Goal: Use online tool/utility: Utilize a website feature to perform a specific function

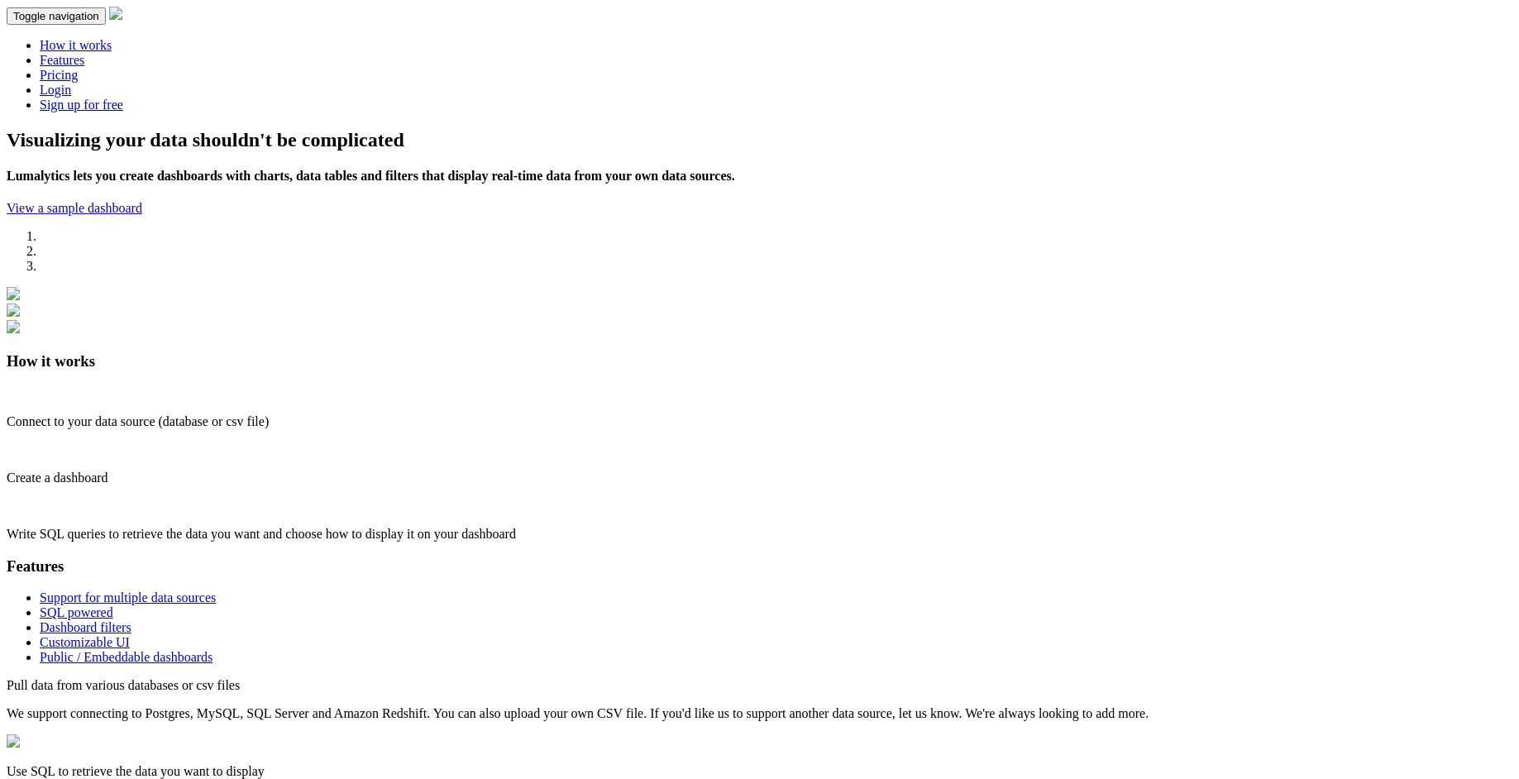
click at [71, 83] on link "Login" at bounding box center [55, 90] width 31 height 14
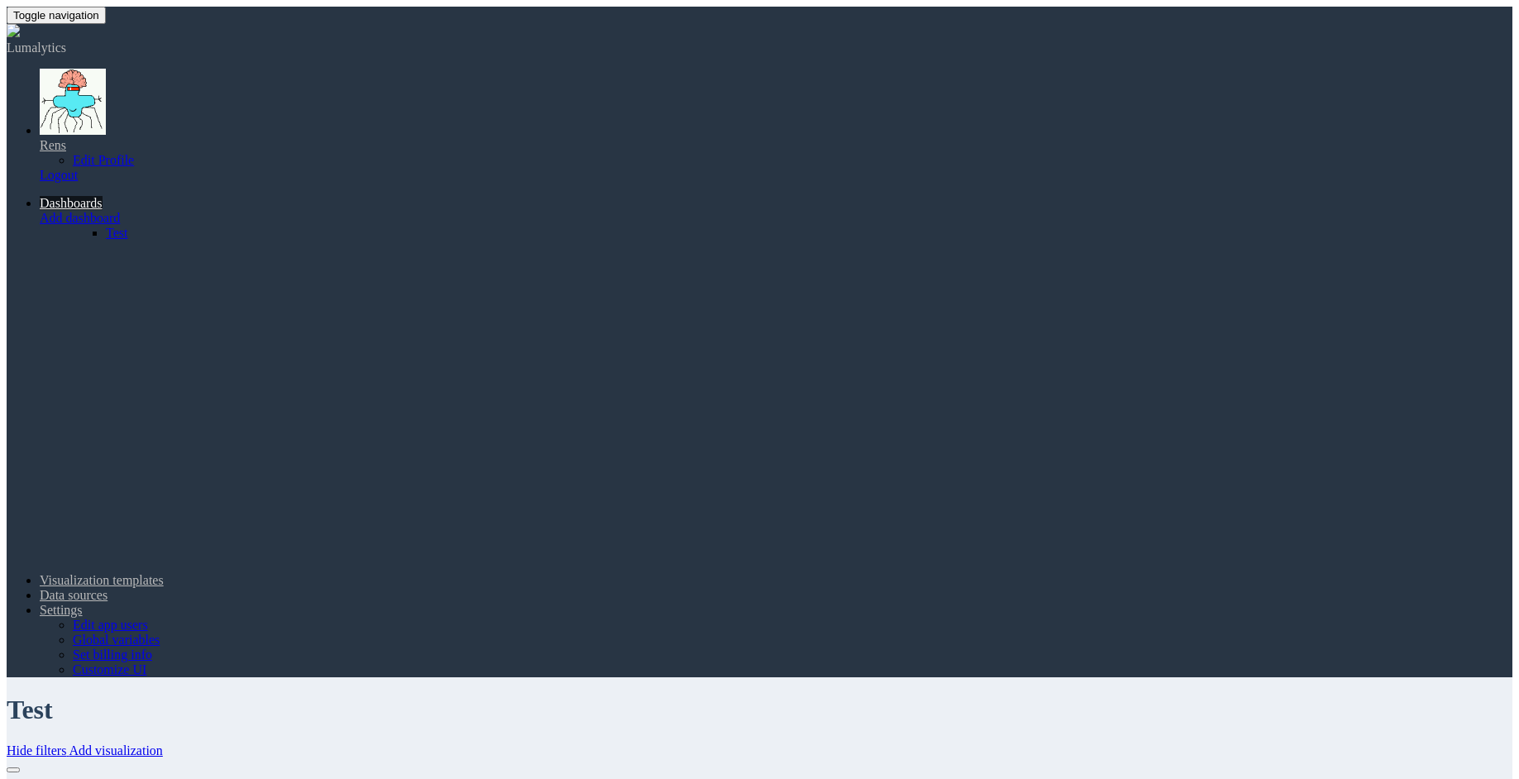
click at [103, 196] on link "Dashboards" at bounding box center [71, 203] width 63 height 14
click at [164, 573] on link "Visualization templates" at bounding box center [102, 580] width 124 height 14
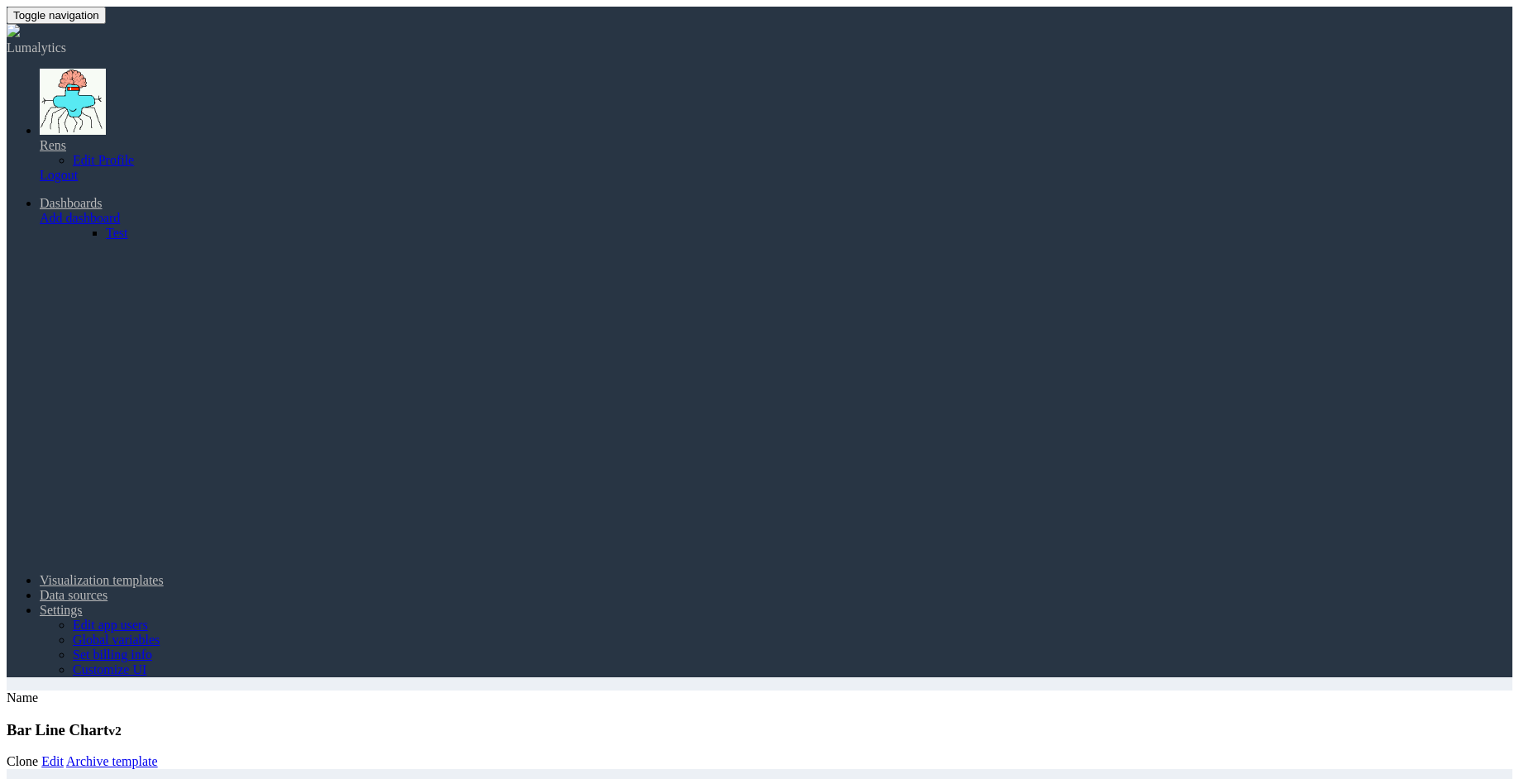
select select "string"
select select "number"
click at [103, 196] on link "Dashboards" at bounding box center [71, 203] width 63 height 14
click at [164, 573] on link "Visualization templates" at bounding box center [102, 580] width 124 height 14
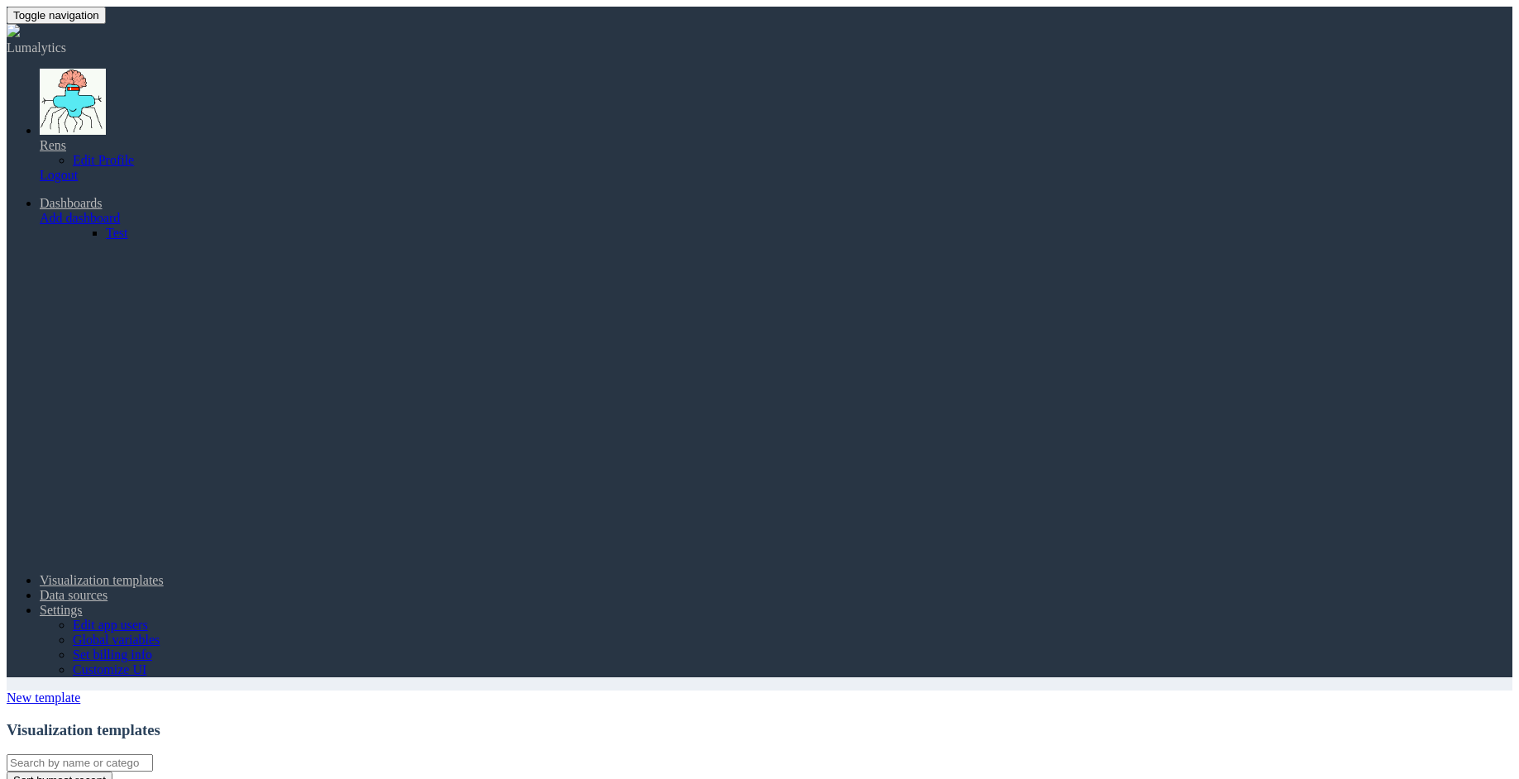
click at [103, 196] on link "Dashboards" at bounding box center [71, 203] width 63 height 14
click at [127, 226] on link "Test" at bounding box center [117, 233] width 22 height 14
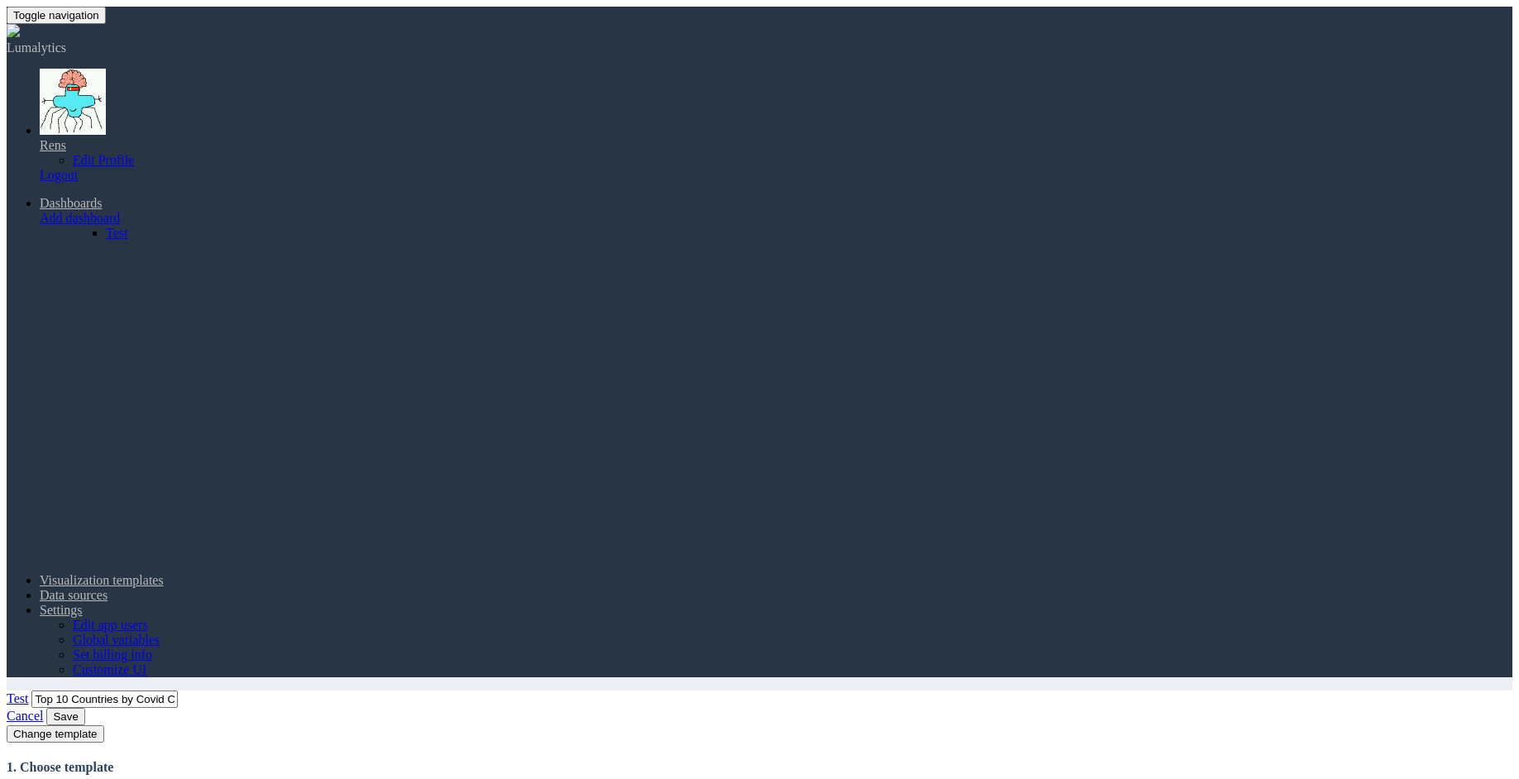
select select "string"
select select "number"
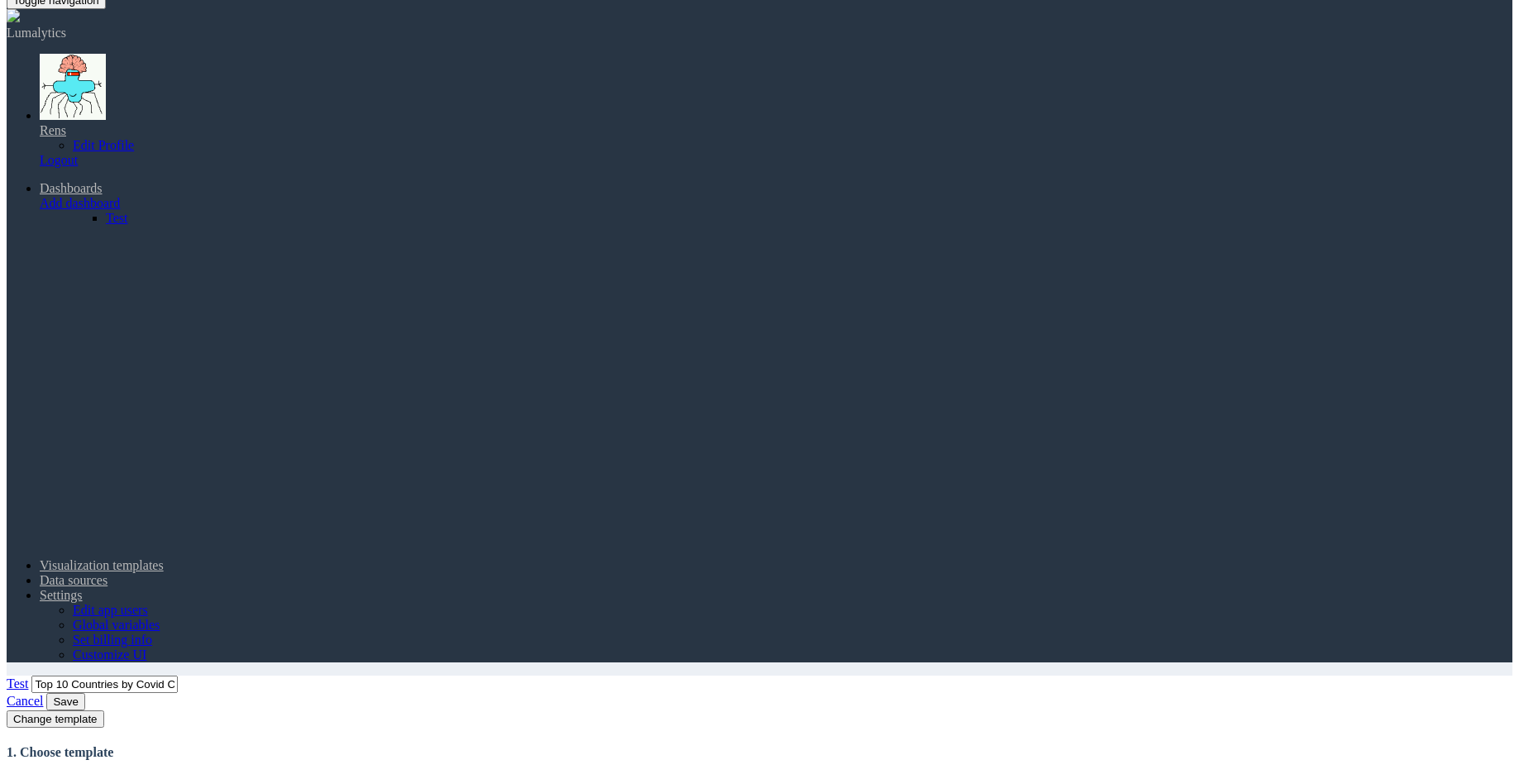
radio input "true"
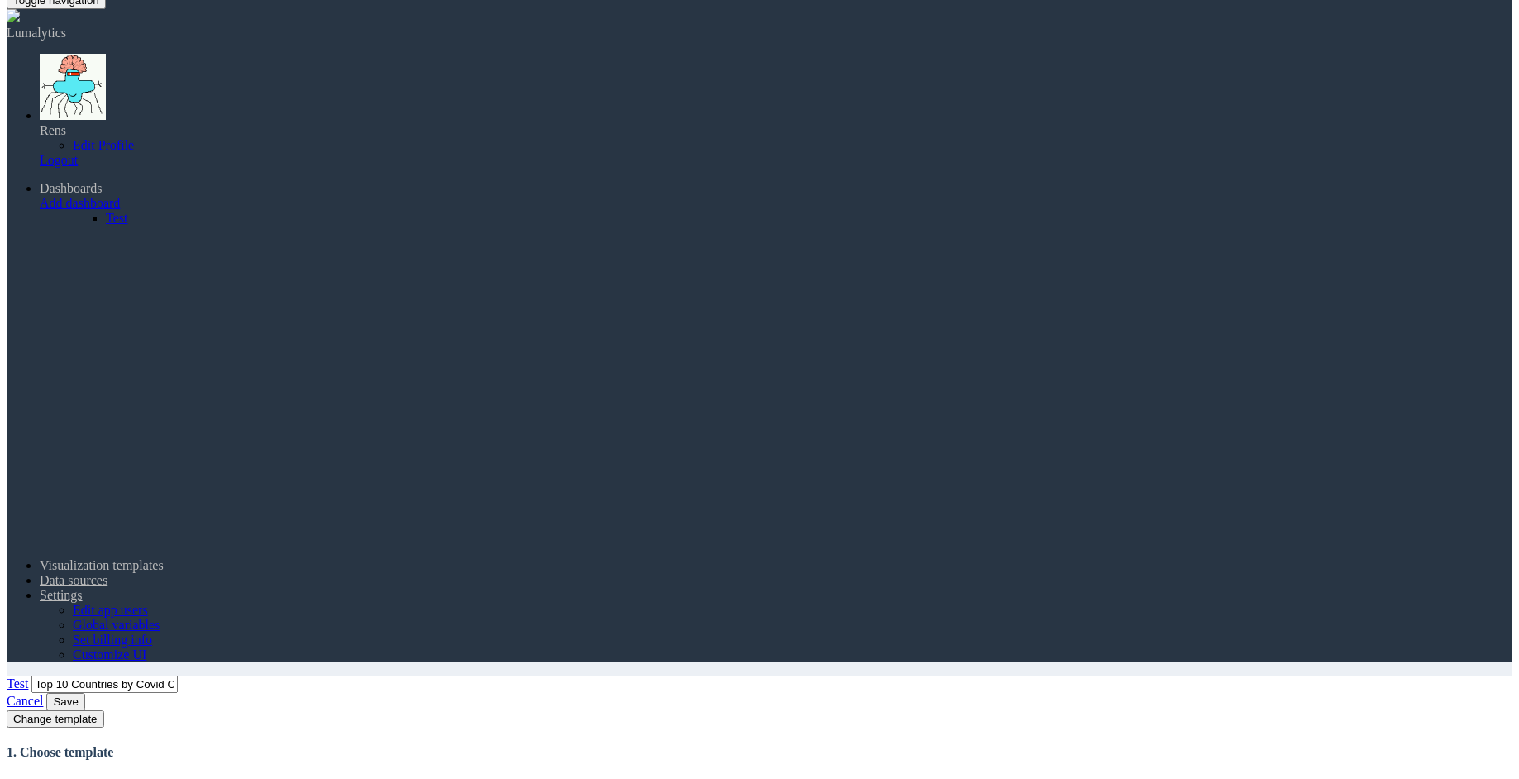
radio input "true"
radio input "false"
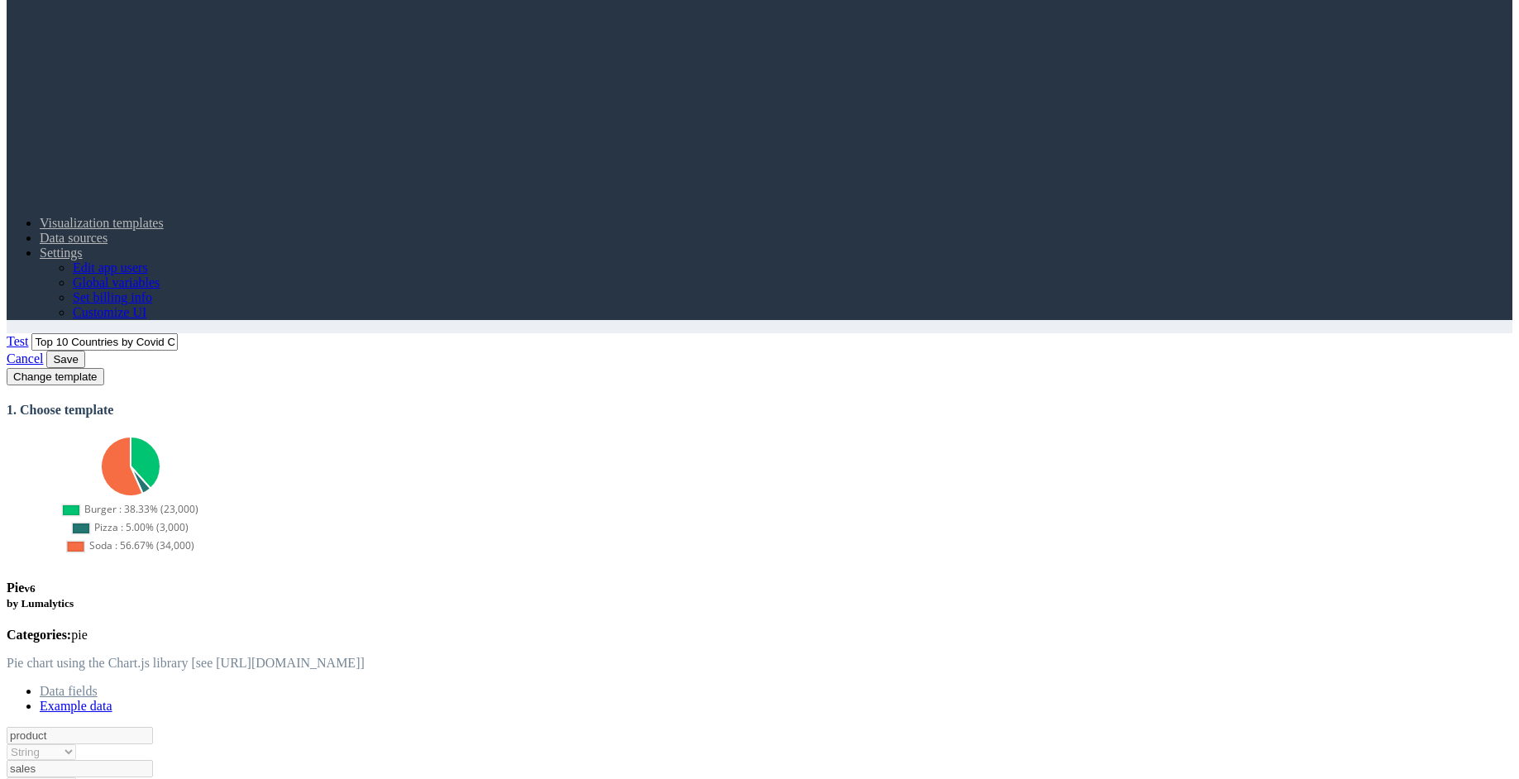
scroll to position [364, 0]
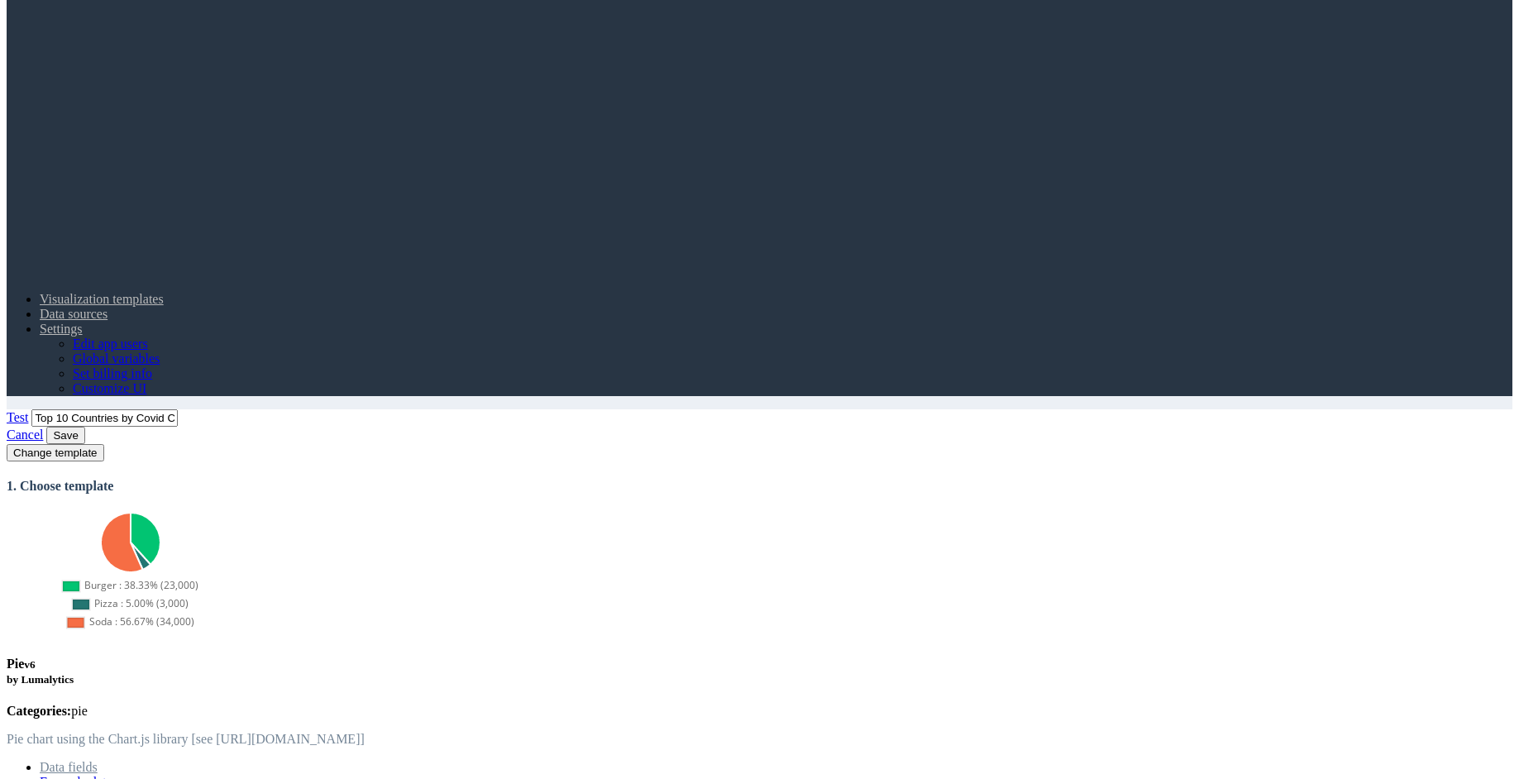
scroll to position [262, 0]
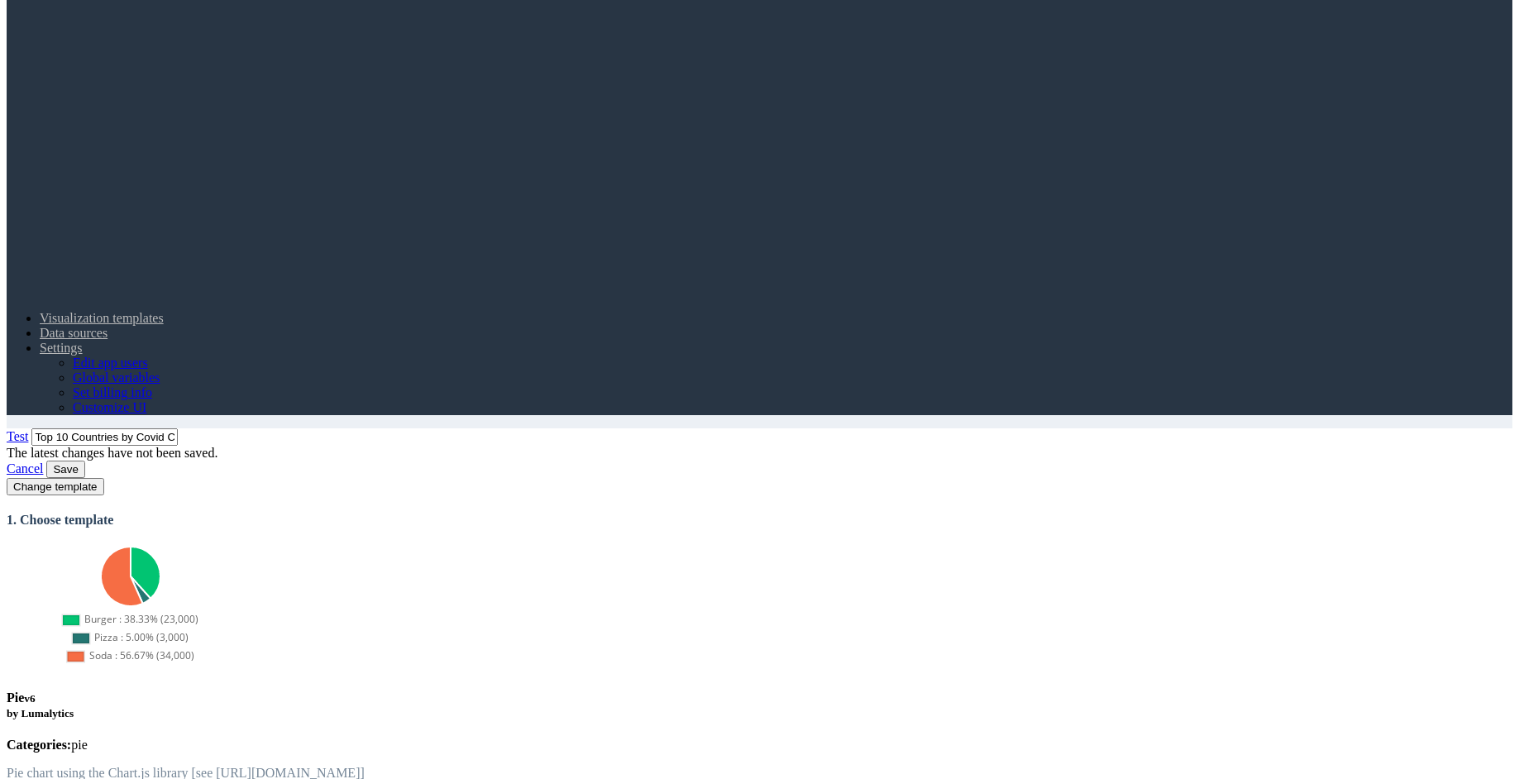
copy div "select org_name, year_month_date, num_reports, num_created_reqs, num_processed_…"
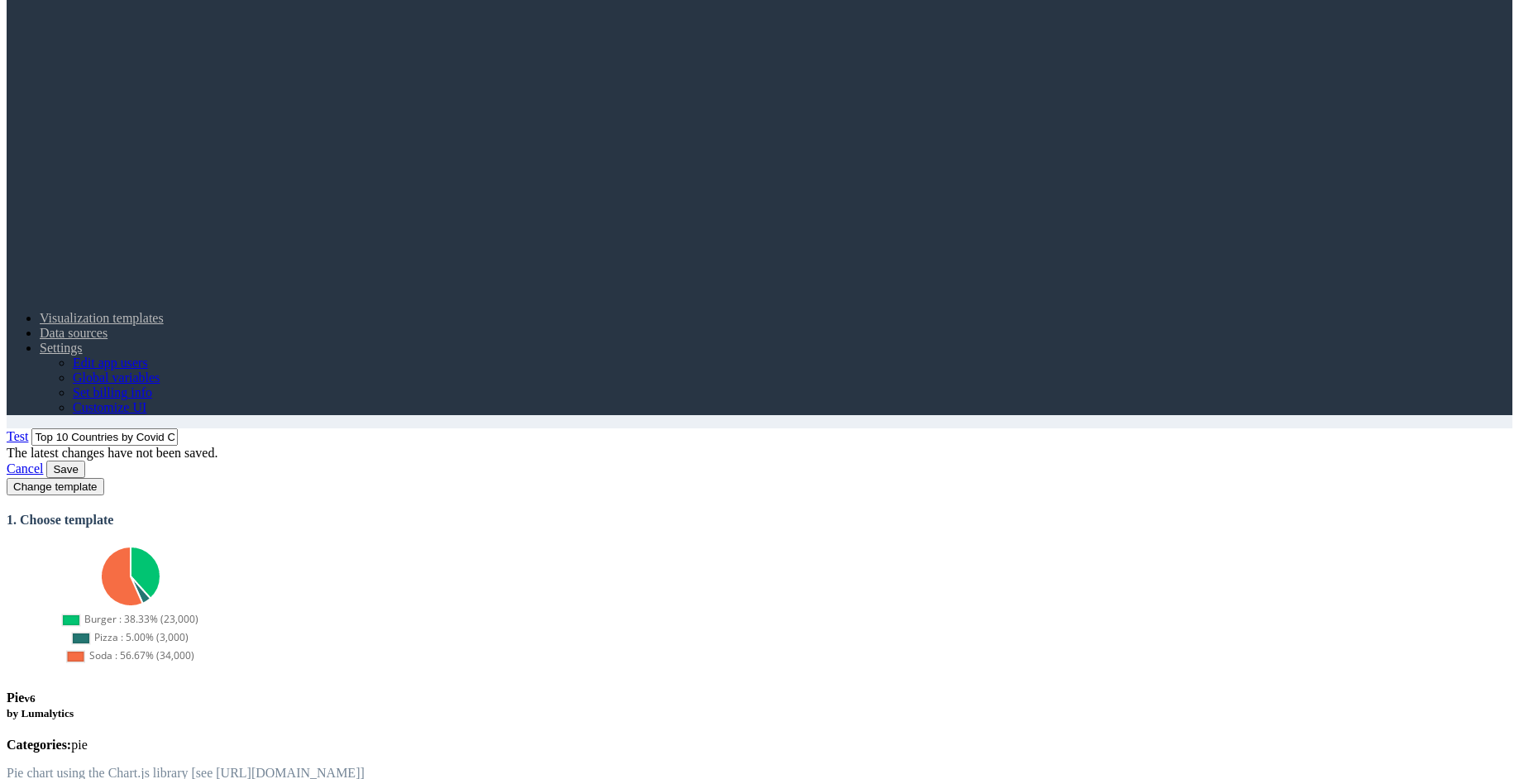
paste textarea "rg_name, year_month_date, num_reports, num_created_reqs, num_processed_reqs fro…"
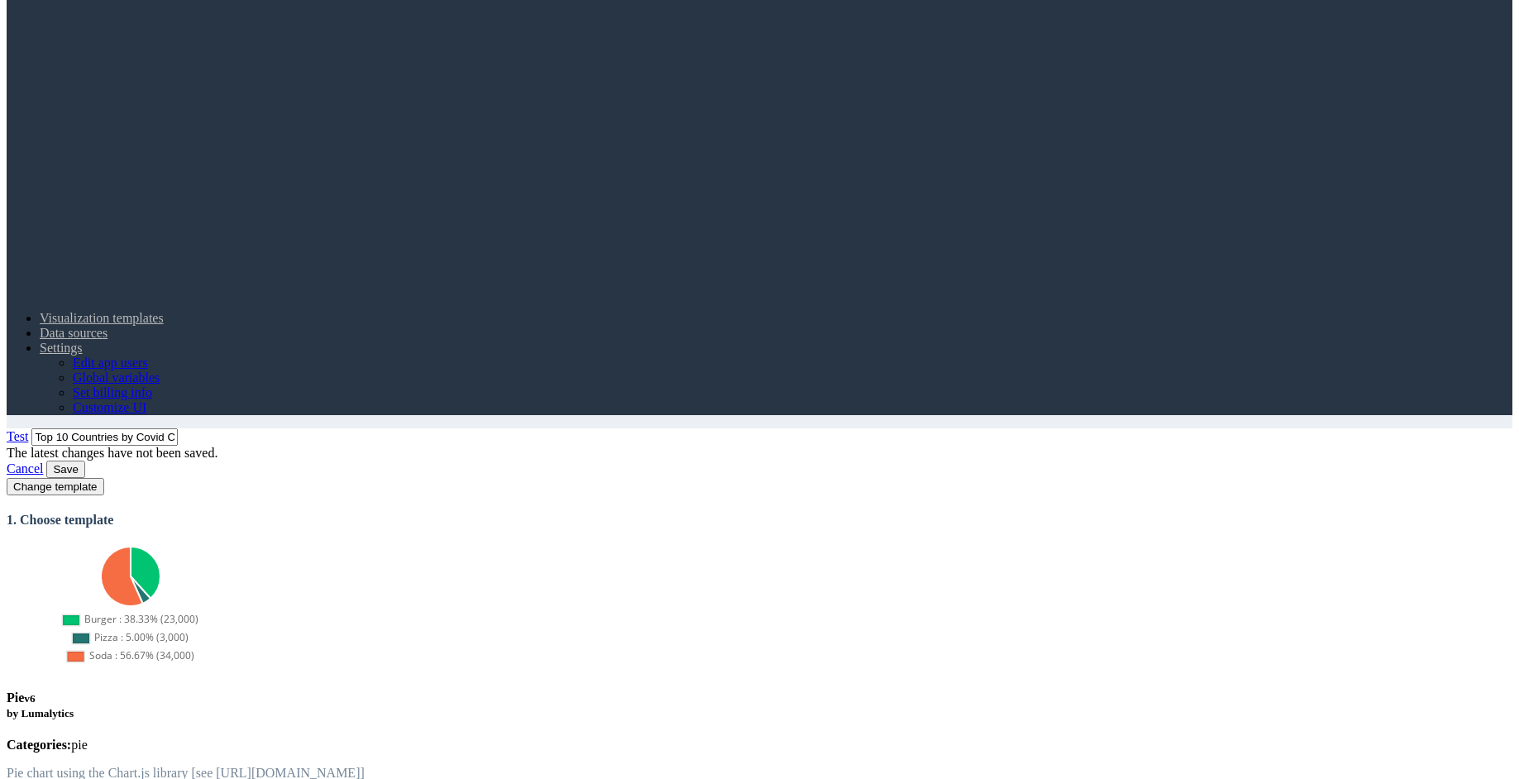
type textarea "select org_name, year_month_date, num_reports, num_created_reqs, num_processed_…"
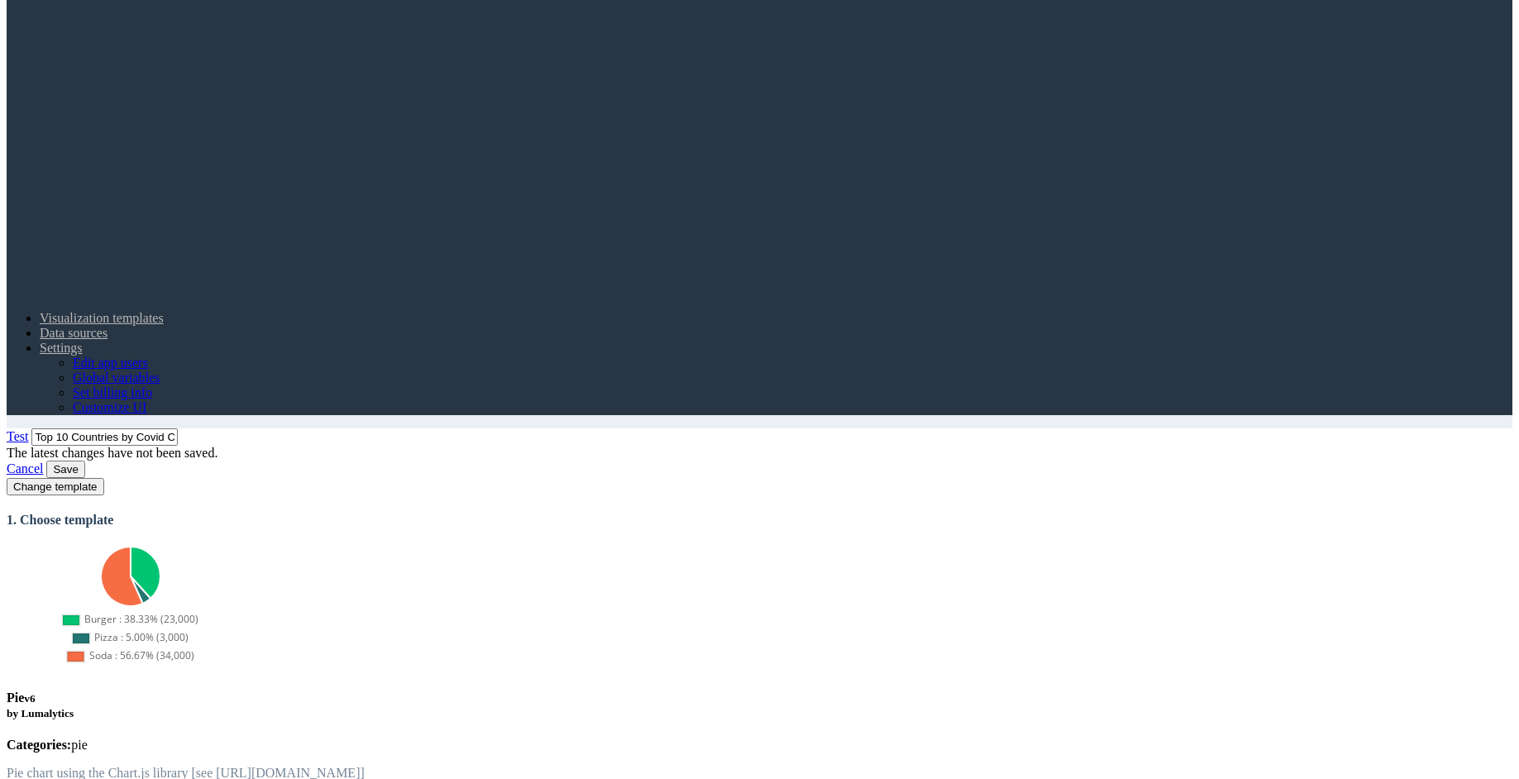
drag, startPoint x: 682, startPoint y: 378, endPoint x: 102, endPoint y: 365, distance: 580.8
